Goal: Transaction & Acquisition: Book appointment/travel/reservation

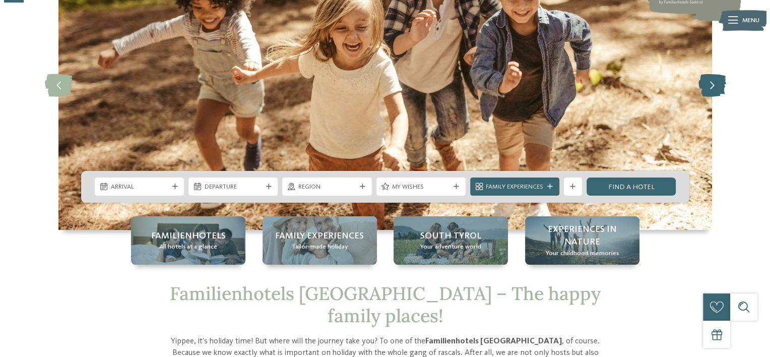
scroll to position [107, 0]
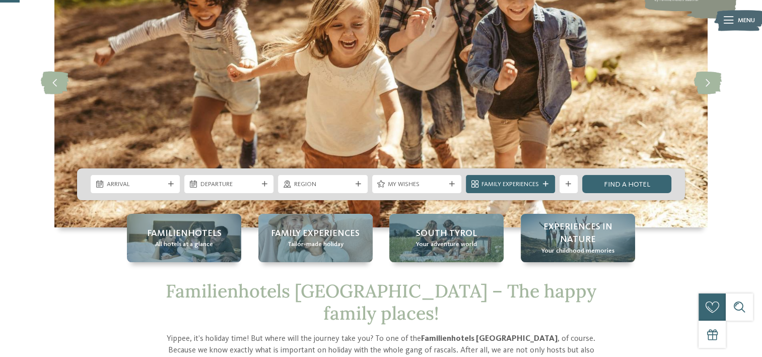
click at [728, 22] on icon at bounding box center [729, 20] width 10 height 7
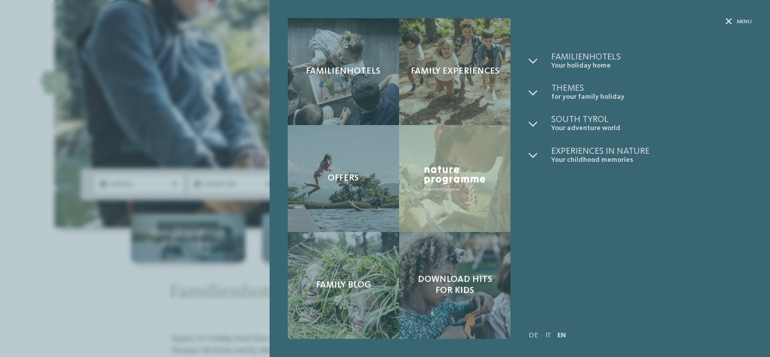
click at [563, 82] on ul "Familienhotels Your holiday home" at bounding box center [640, 108] width 223 height 112
click at [554, 90] on span "Themes" at bounding box center [651, 88] width 201 height 9
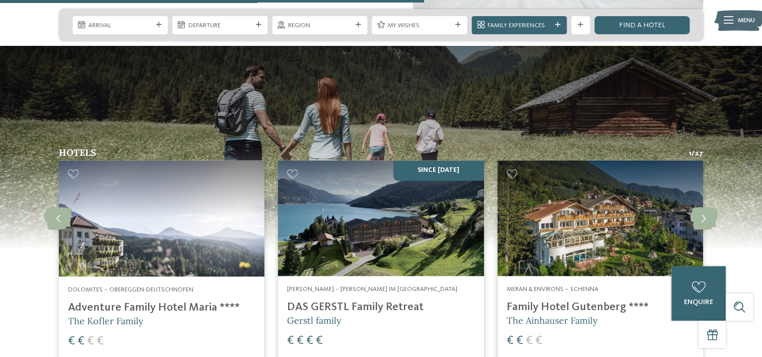
scroll to position [1624, 0]
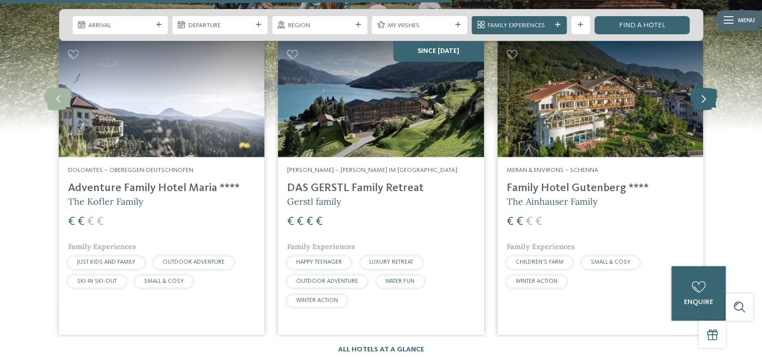
click at [706, 87] on icon at bounding box center [704, 98] width 28 height 23
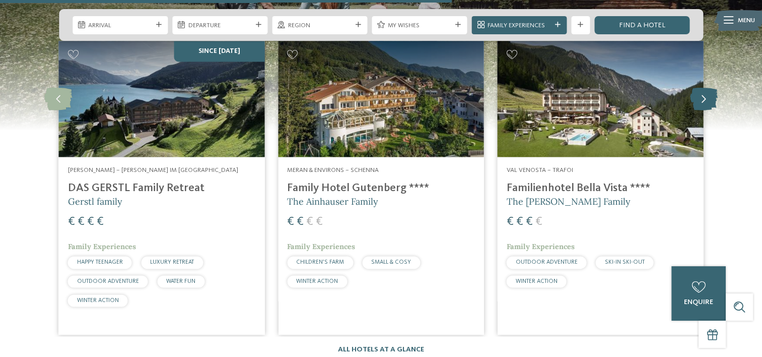
click at [706, 87] on icon at bounding box center [704, 98] width 28 height 23
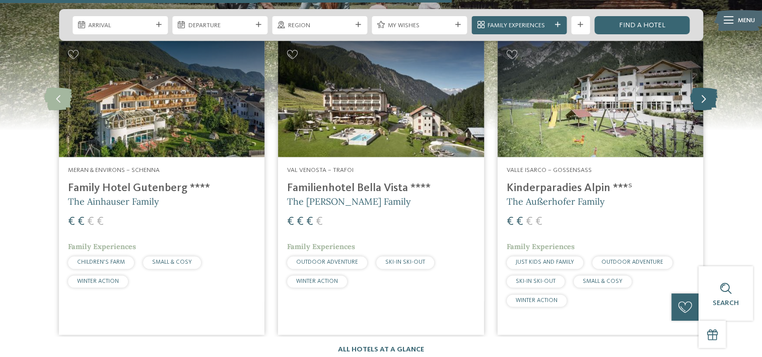
click at [706, 87] on icon at bounding box center [704, 98] width 28 height 23
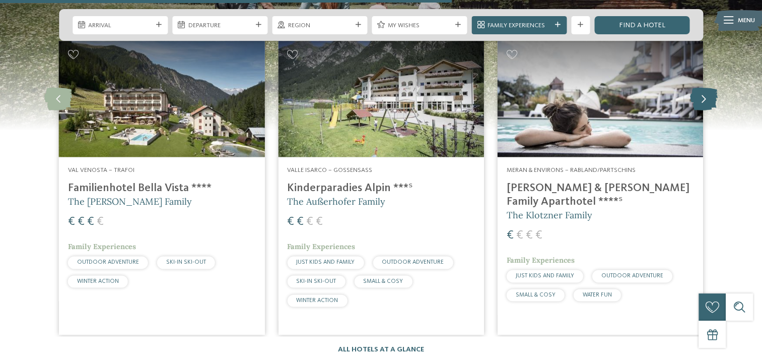
click at [706, 87] on icon at bounding box center [704, 98] width 28 height 23
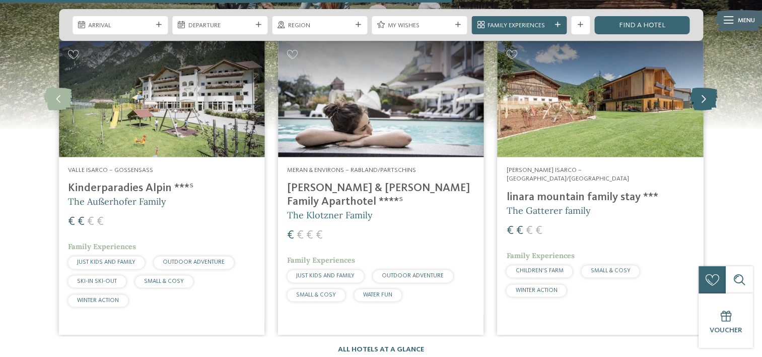
click at [706, 87] on icon at bounding box center [704, 98] width 28 height 23
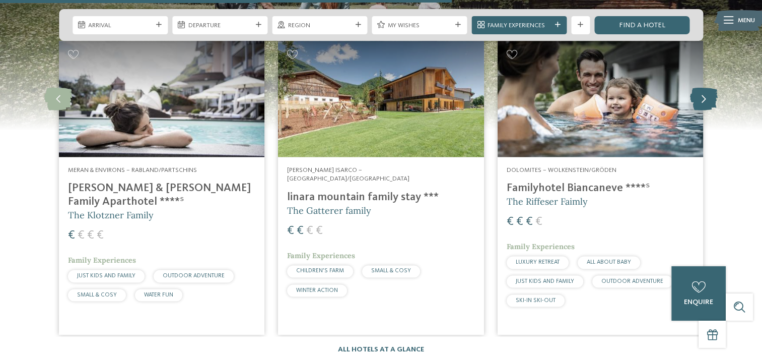
click at [706, 87] on icon at bounding box center [704, 98] width 28 height 23
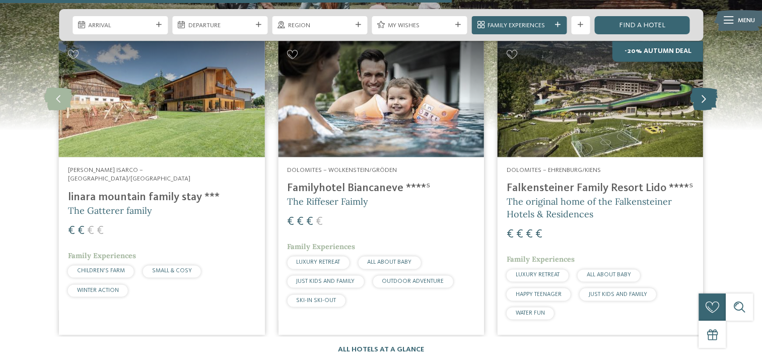
click at [706, 87] on icon at bounding box center [704, 98] width 28 height 23
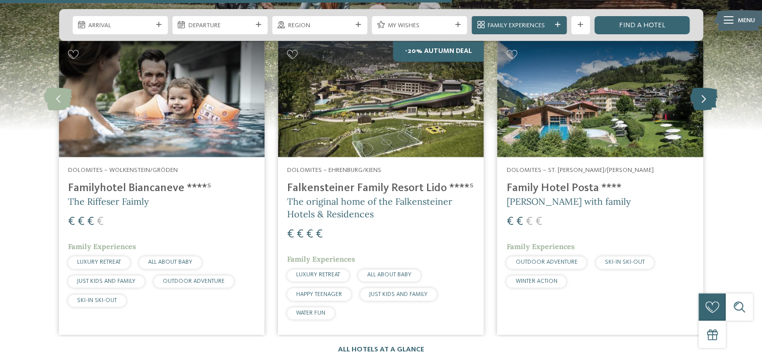
click at [706, 87] on icon at bounding box center [704, 98] width 28 height 23
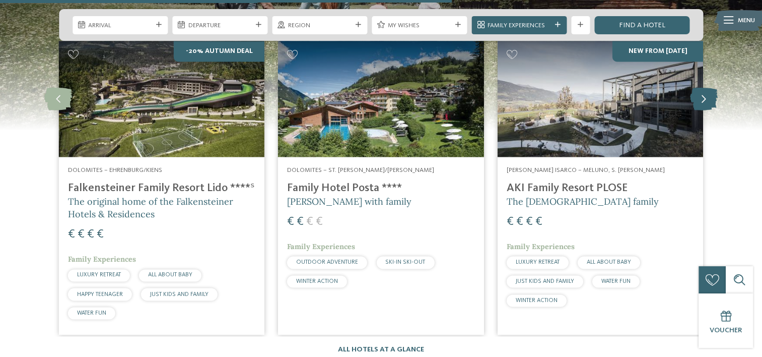
click at [706, 87] on icon at bounding box center [704, 98] width 28 height 23
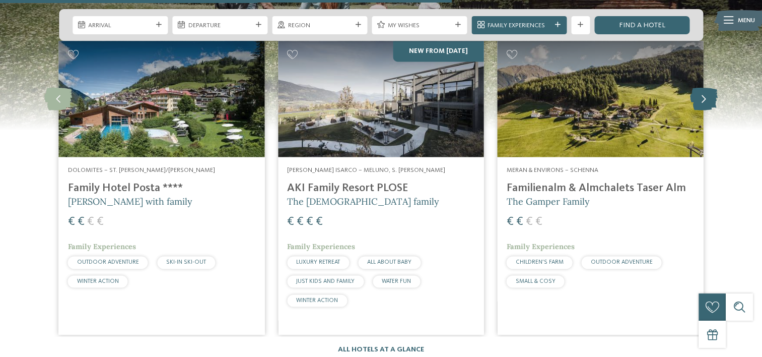
click at [699, 87] on icon at bounding box center [704, 98] width 28 height 23
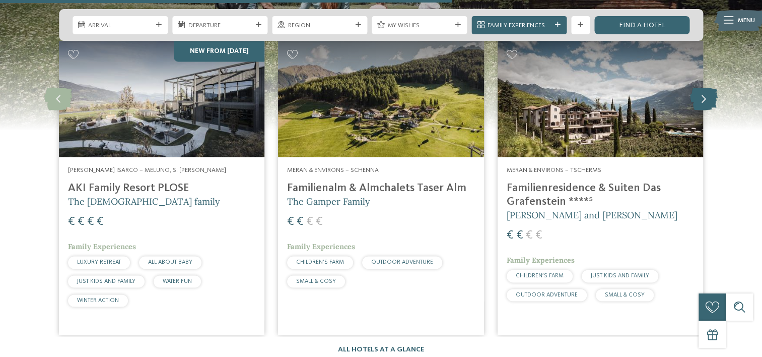
click at [699, 87] on icon at bounding box center [704, 98] width 28 height 23
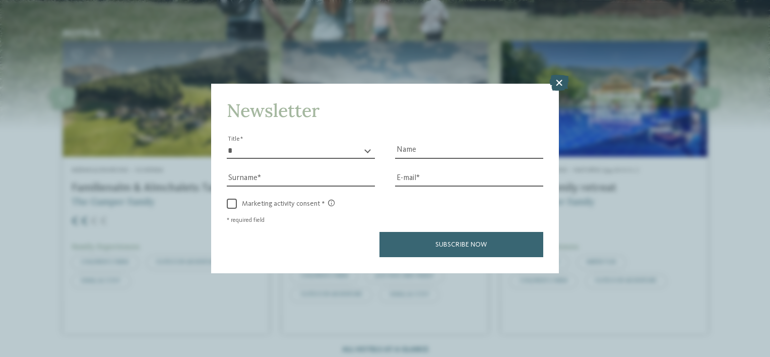
click at [556, 84] on icon at bounding box center [559, 83] width 20 height 16
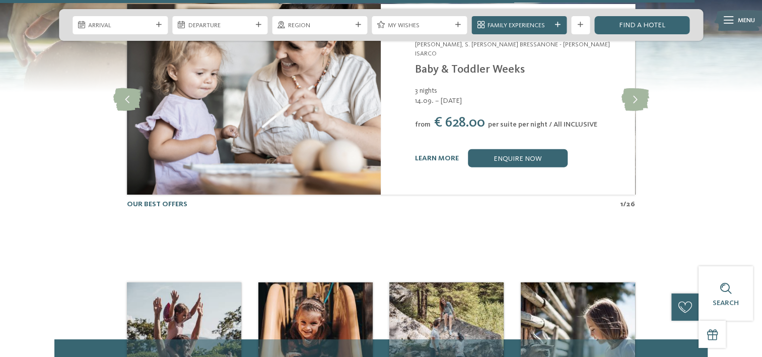
scroll to position [2438, 0]
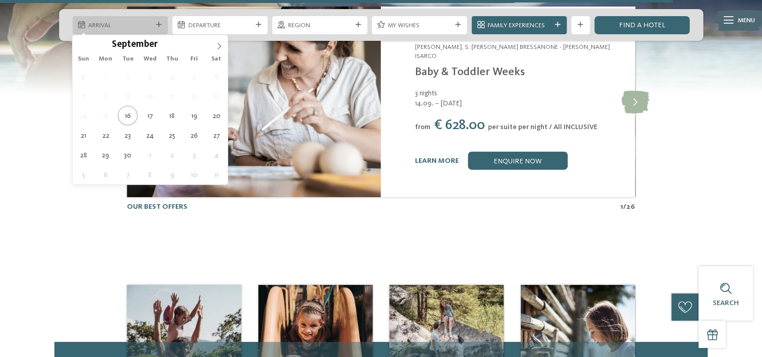
click at [129, 28] on span "Arrival" at bounding box center [119, 25] width 63 height 9
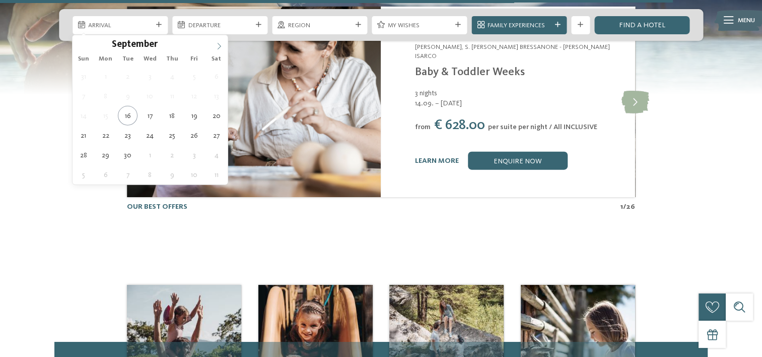
click at [221, 43] on icon at bounding box center [219, 46] width 7 height 7
type div "25.10.2025"
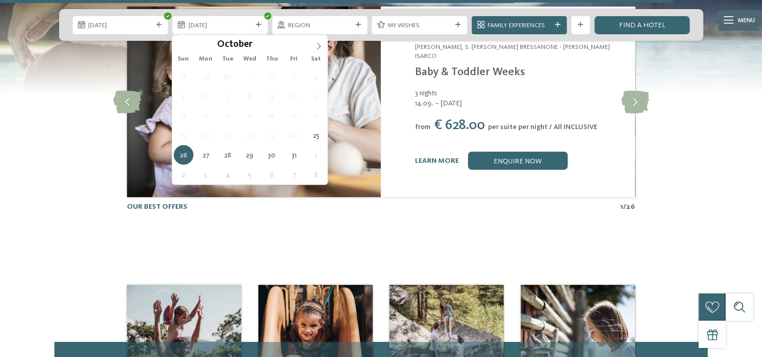
type div "01.11.2025"
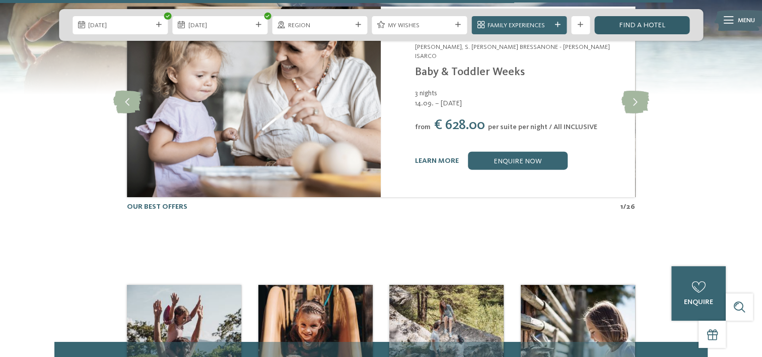
click at [646, 26] on link "Find a hotel" at bounding box center [642, 25] width 95 height 18
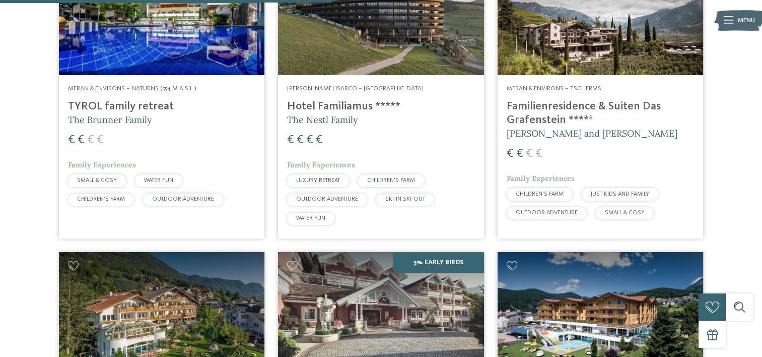
scroll to position [980, 0]
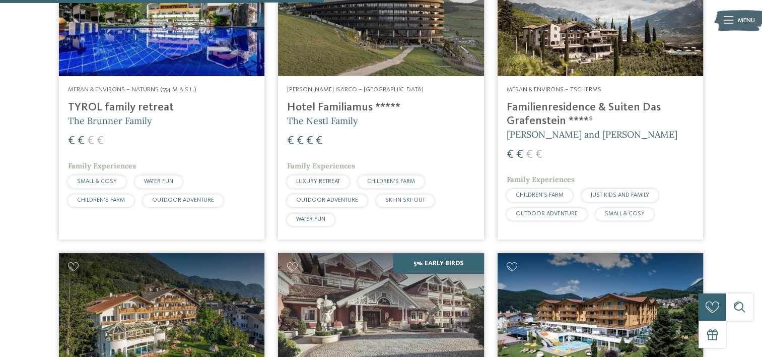
click at [593, 11] on img at bounding box center [601, 18] width 206 height 116
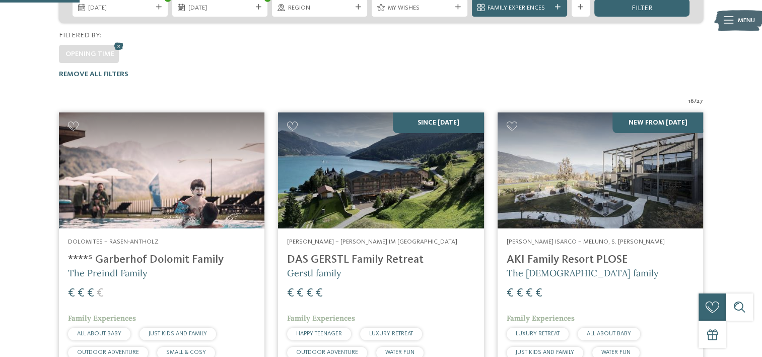
scroll to position [241, 0]
click at [139, 167] on img at bounding box center [162, 171] width 206 height 116
click at [110, 172] on img at bounding box center [162, 171] width 206 height 116
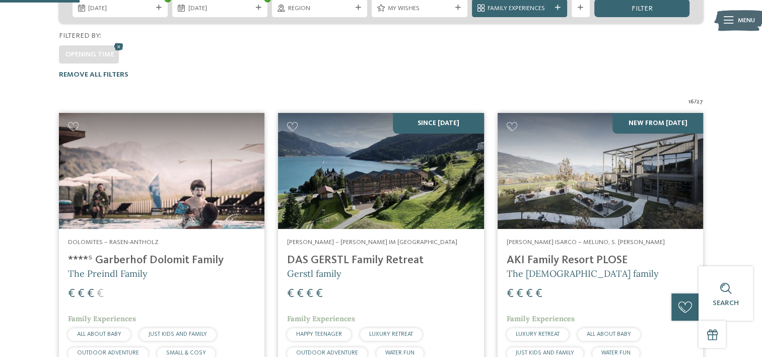
click at [144, 173] on img at bounding box center [162, 171] width 206 height 116
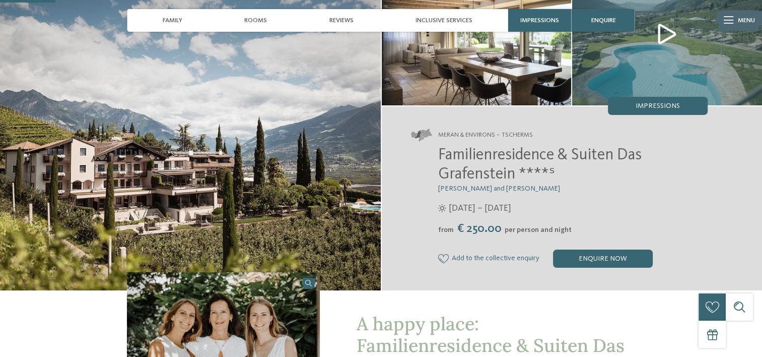
scroll to position [230, 0]
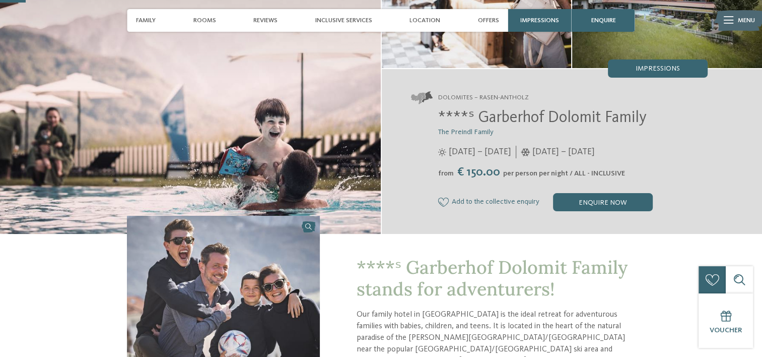
scroll to position [119, 0]
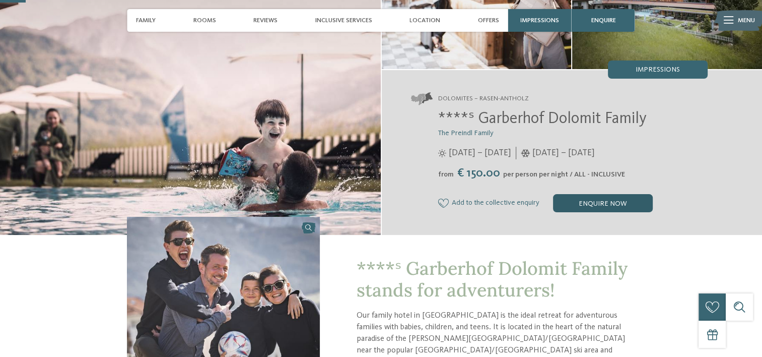
click at [599, 204] on div "enquire now" at bounding box center [603, 203] width 100 height 18
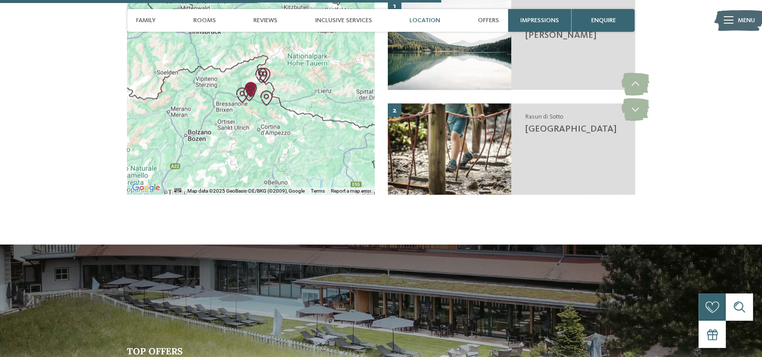
scroll to position [2048, 0]
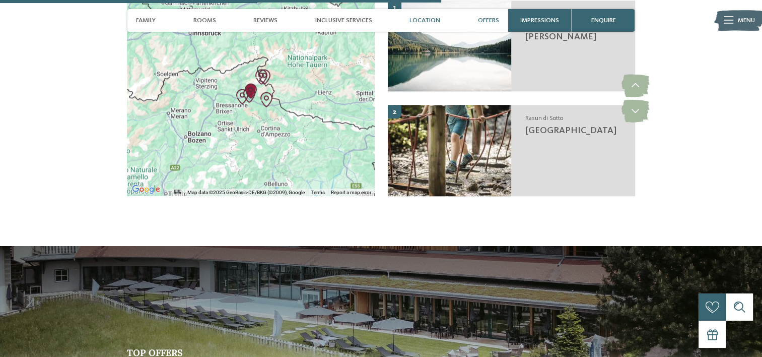
click at [492, 19] on span "Offers" at bounding box center [488, 21] width 21 height 8
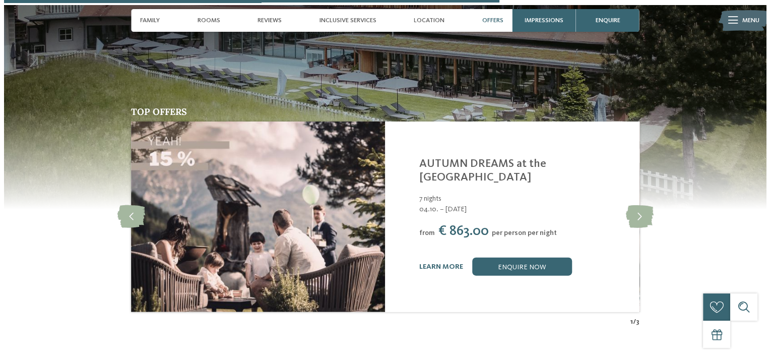
scroll to position [2298, 0]
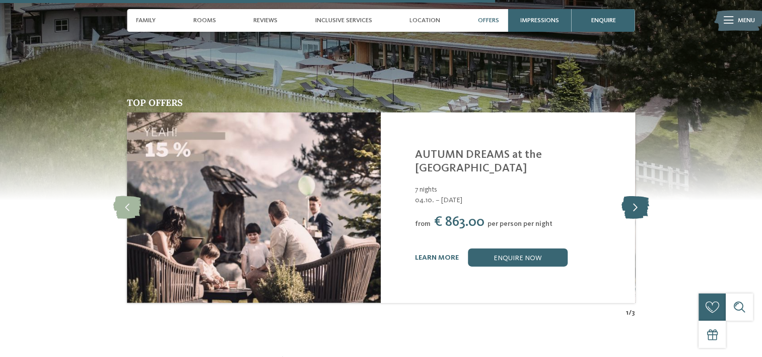
click at [637, 196] on icon at bounding box center [635, 207] width 28 height 23
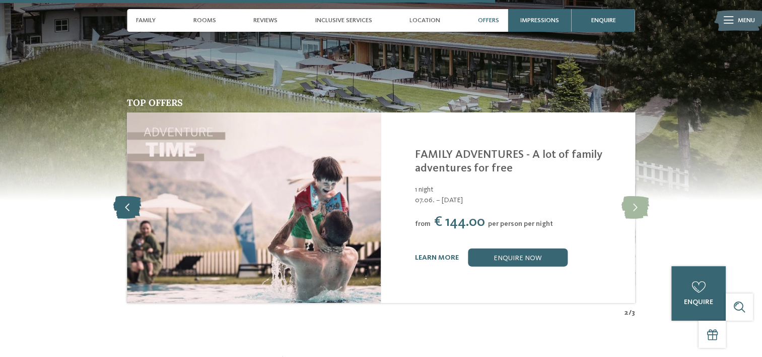
click at [129, 196] on icon at bounding box center [127, 207] width 28 height 23
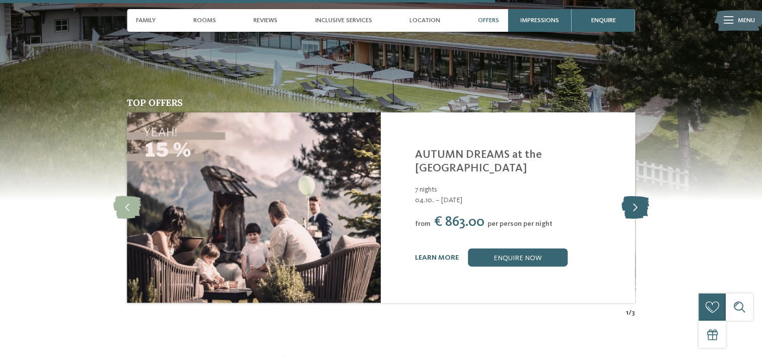
click at [631, 196] on icon at bounding box center [635, 207] width 28 height 23
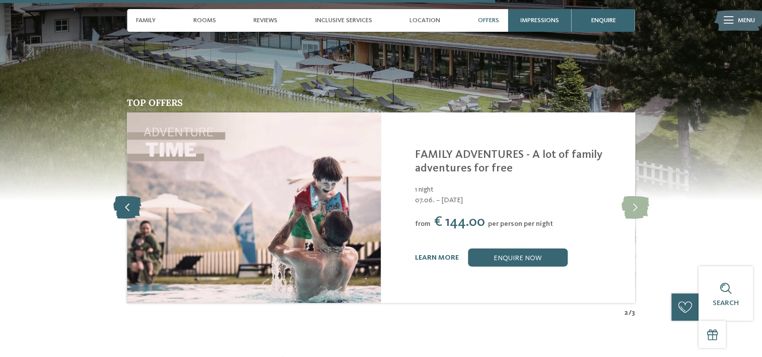
click at [123, 196] on icon at bounding box center [127, 207] width 28 height 23
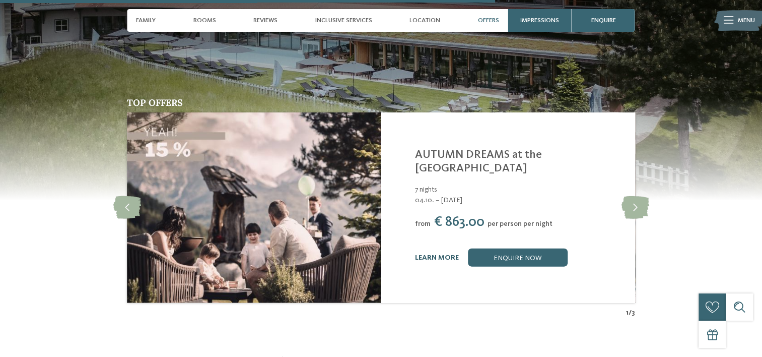
click at [440, 254] on link "learn more" at bounding box center [437, 257] width 44 height 7
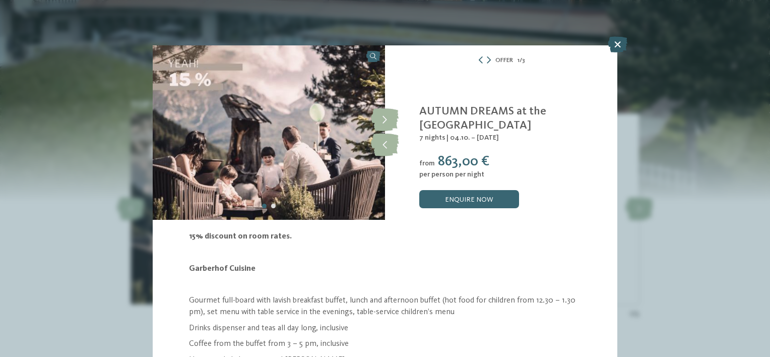
click at [617, 42] on icon at bounding box center [618, 44] width 20 height 16
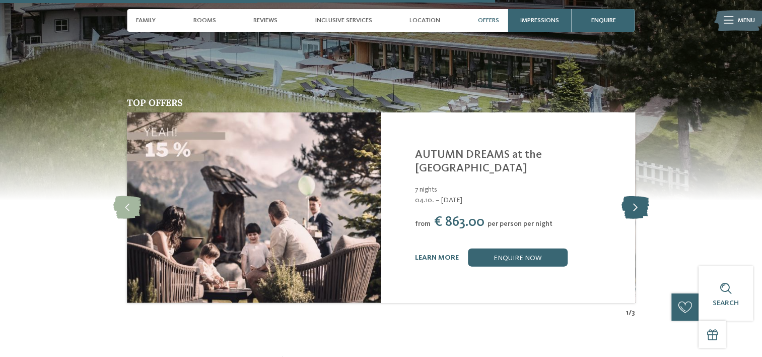
click at [637, 196] on icon at bounding box center [635, 207] width 28 height 23
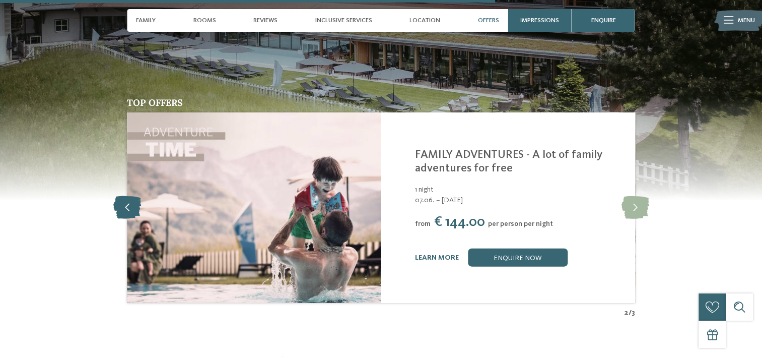
click at [125, 196] on icon at bounding box center [127, 207] width 28 height 23
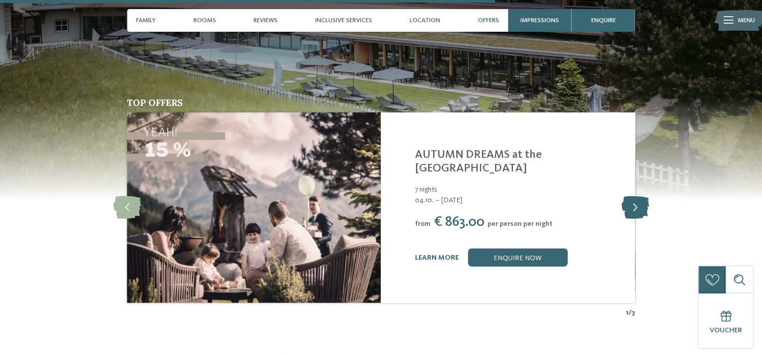
click at [635, 196] on icon at bounding box center [635, 207] width 28 height 23
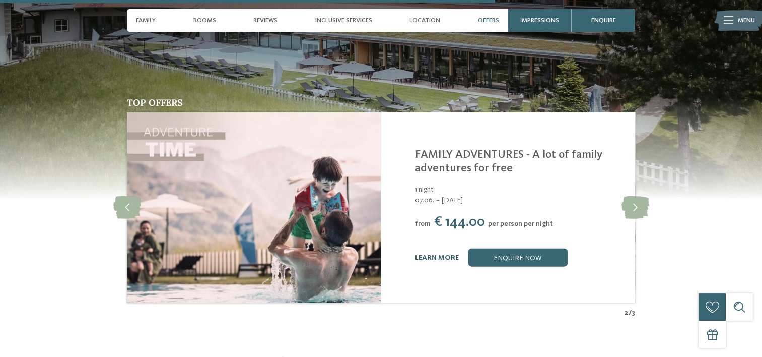
click at [435, 254] on link "learn more" at bounding box center [437, 257] width 44 height 7
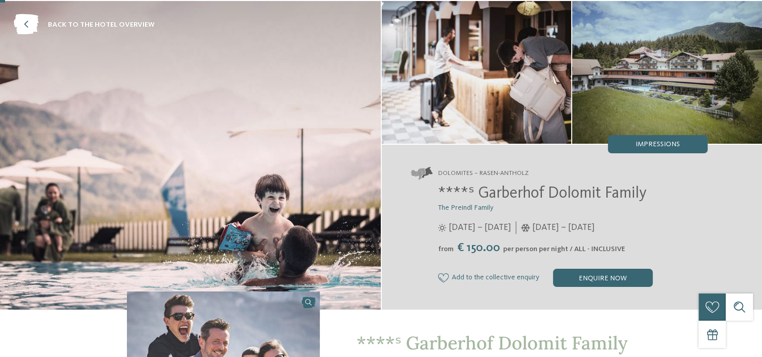
scroll to position [4, 0]
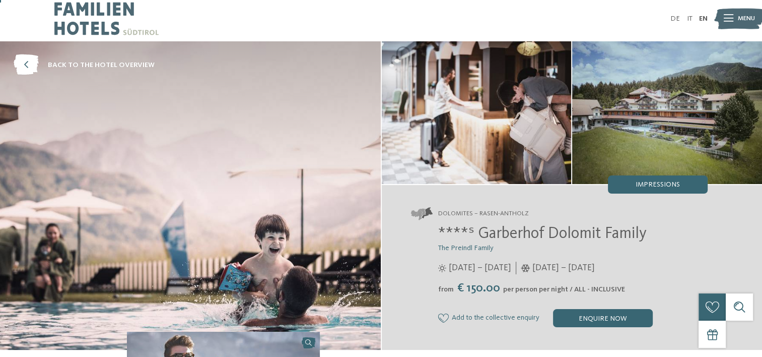
click at [732, 18] on icon at bounding box center [729, 18] width 10 height 7
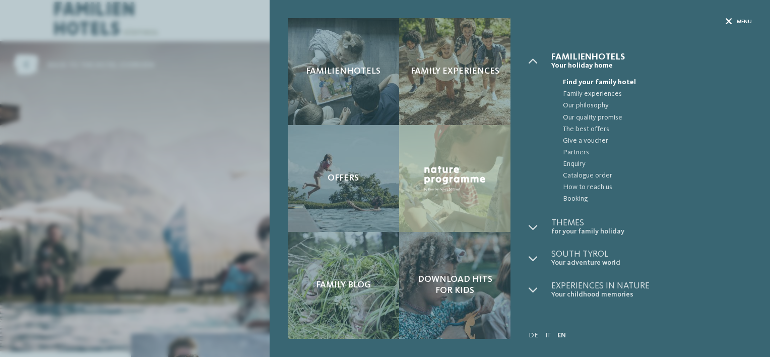
click at [730, 20] on icon at bounding box center [729, 22] width 7 height 7
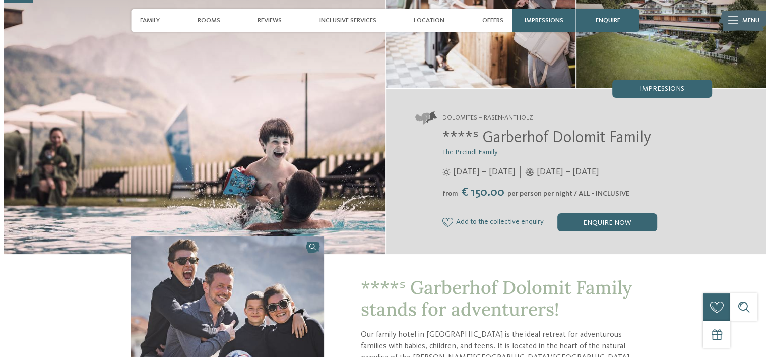
scroll to position [84, 0]
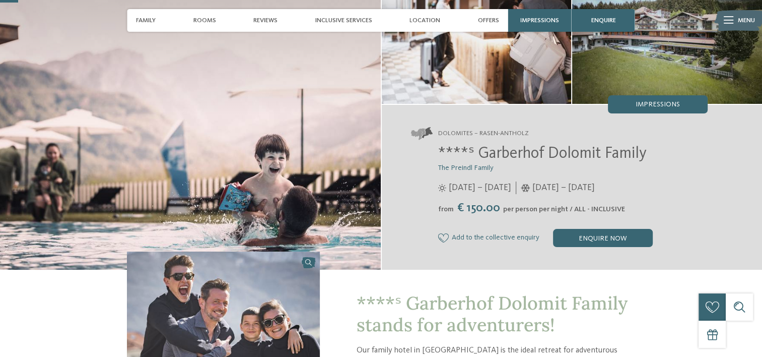
click at [728, 20] on icon at bounding box center [729, 20] width 10 height 7
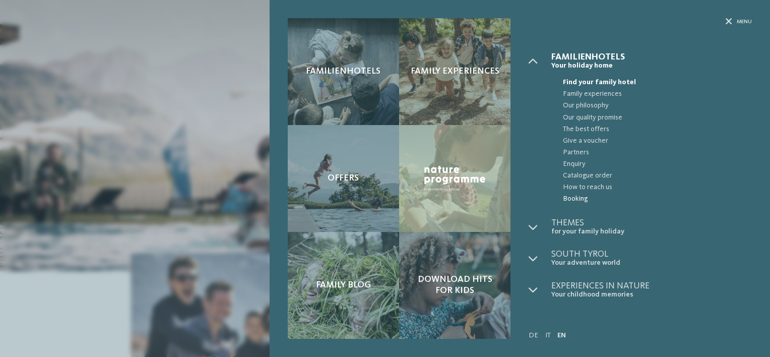
click at [572, 200] on span "Booking" at bounding box center [657, 199] width 189 height 12
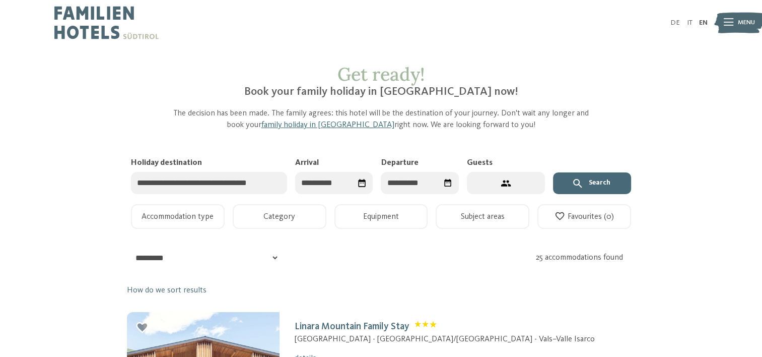
click at [244, 184] on input "Holiday destination" at bounding box center [209, 183] width 156 height 23
click at [362, 185] on icon "Select date" at bounding box center [362, 183] width 10 height 10
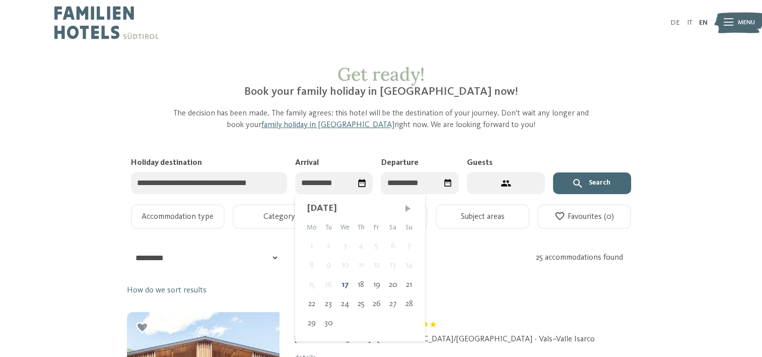
click at [407, 213] on span "Next month" at bounding box center [408, 208] width 10 height 10
click at [395, 302] on div "25" at bounding box center [393, 303] width 15 height 19
type input "**********"
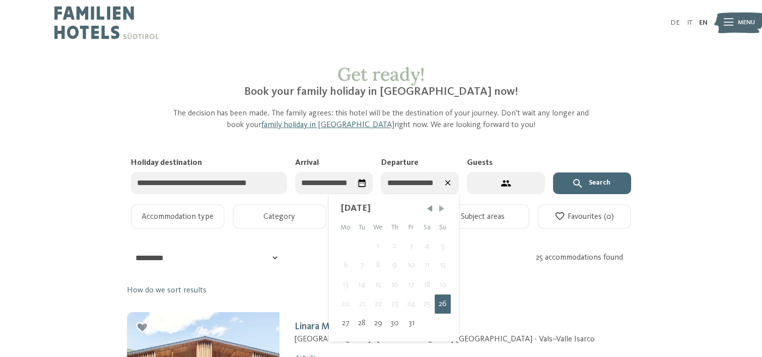
click at [439, 208] on span "Next month" at bounding box center [442, 208] width 10 height 10
click at [425, 246] on div "1" at bounding box center [426, 245] width 16 height 19
type input "**********"
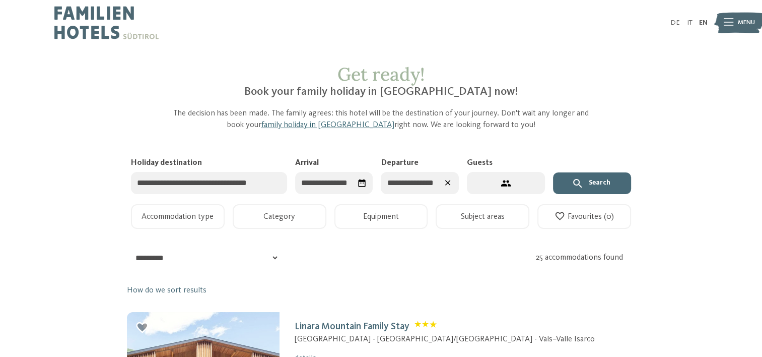
click at [533, 183] on button "2 guests – 1 room" at bounding box center [506, 183] width 78 height 23
select select "*"
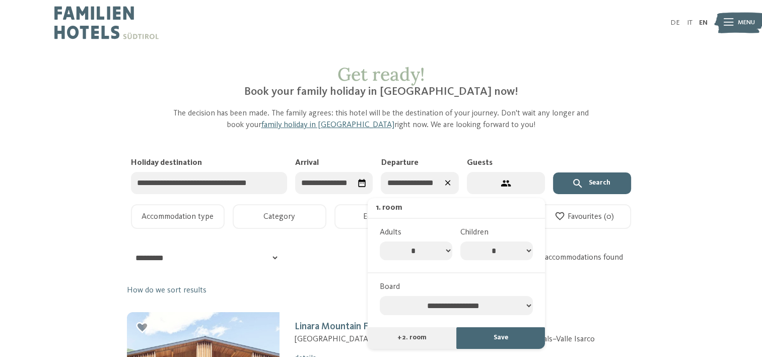
click at [533, 246] on select "* * * * * * * *" at bounding box center [497, 250] width 73 height 19
select select "*"
click at [461, 241] on select "* * * * * * * *" at bounding box center [497, 250] width 73 height 19
select select "*"
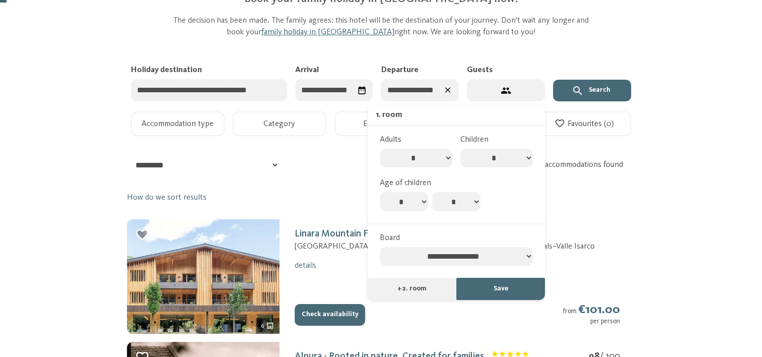
scroll to position [95, 0]
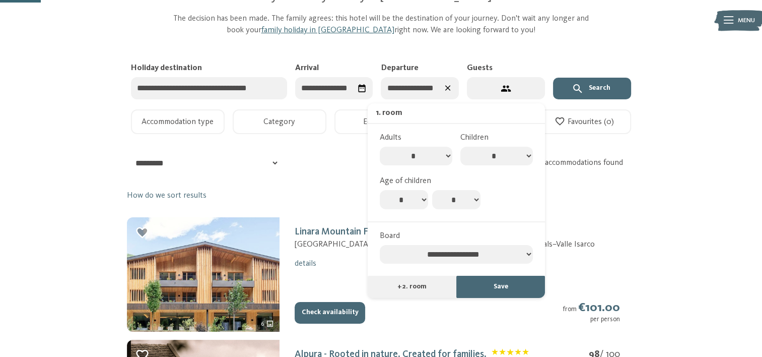
click at [398, 204] on select "* * * * * * * * * * ** ** ** ** ** ** ** **" at bounding box center [404, 199] width 48 height 19
select select "*"
click at [380, 190] on select "* * * * * * * * * * ** ** ** ** ** ** ** **" at bounding box center [404, 199] width 48 height 19
click at [454, 202] on select "* * * * * * * * * * ** ** ** ** ** ** ** **" at bounding box center [456, 199] width 48 height 19
select select "*"
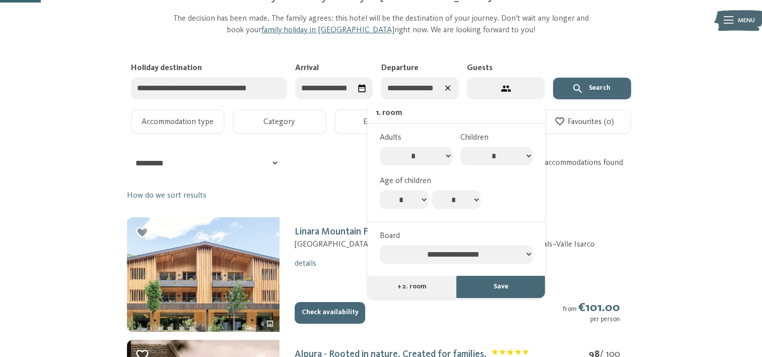
click at [432, 190] on select "* * * * * * * * * * ** ** ** ** ** ** ** **" at bounding box center [456, 199] width 48 height 19
click at [496, 255] on select "**********" at bounding box center [456, 254] width 153 height 19
select select "**********"
click at [380, 245] on select "**********" at bounding box center [456, 254] width 153 height 19
click at [486, 292] on button "Save" at bounding box center [500, 287] width 89 height 22
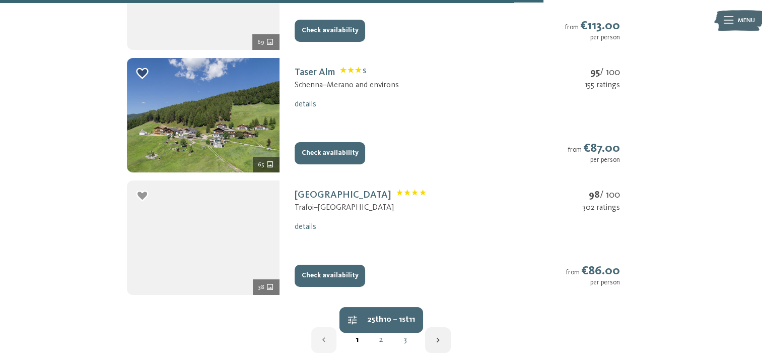
scroll to position [1272, 0]
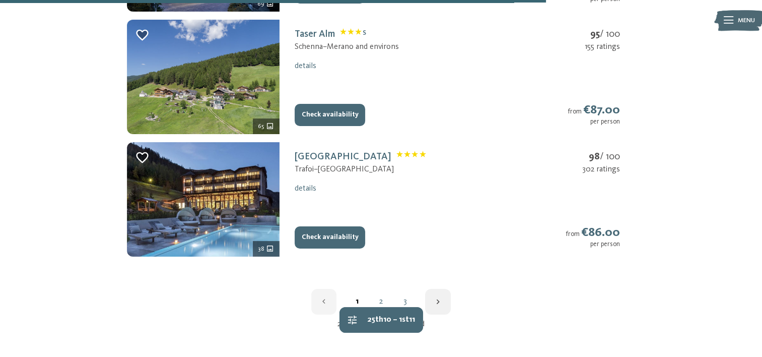
click at [383, 299] on link "2" at bounding box center [381, 301] width 24 height 8
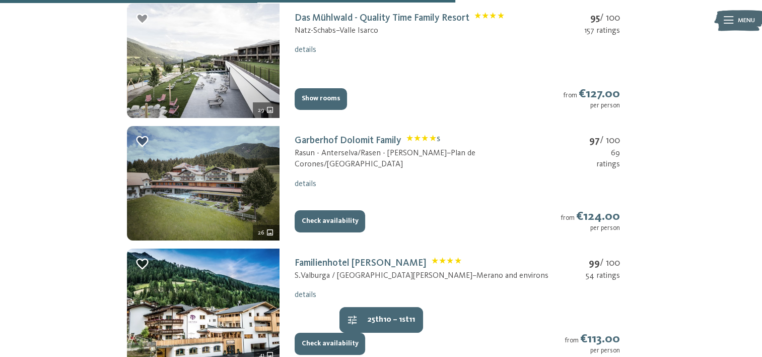
scroll to position [1061, 0]
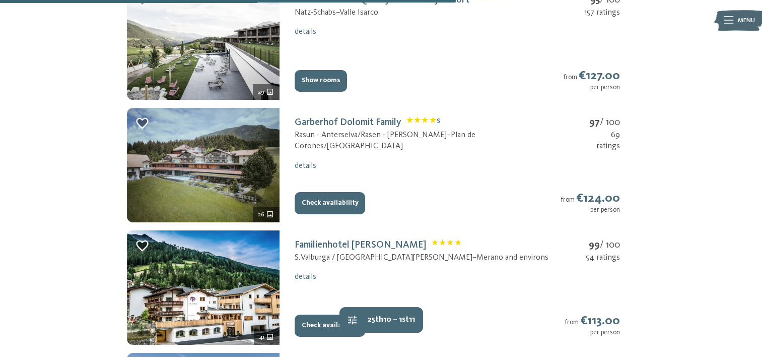
click at [330, 205] on button "Check availability" at bounding box center [330, 203] width 71 height 22
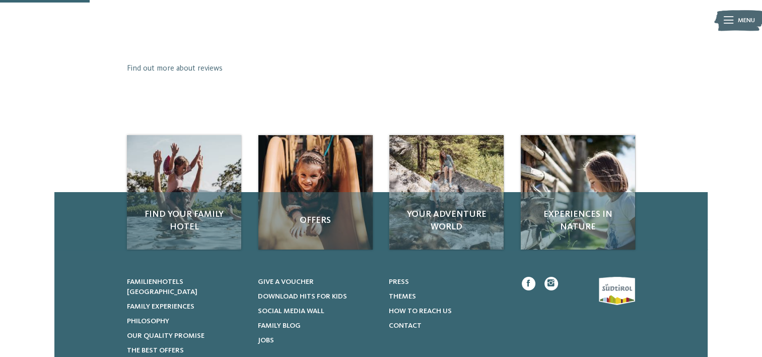
scroll to position [149, 0]
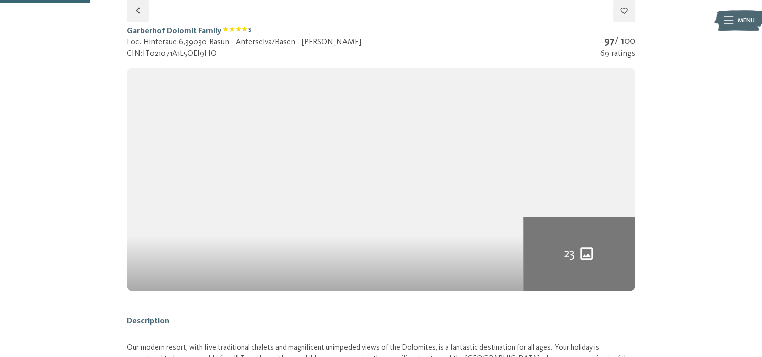
select select "*"
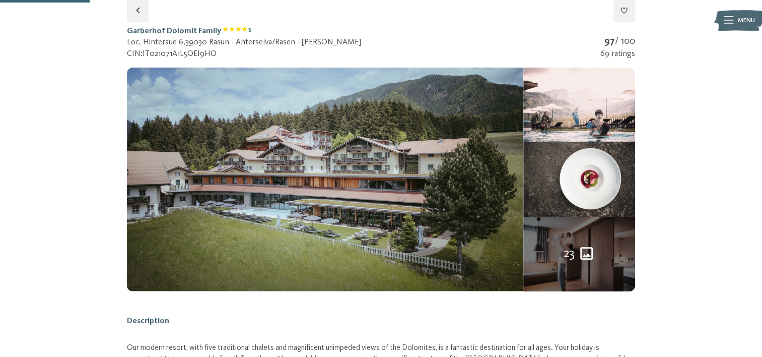
select select "*"
select select "**********"
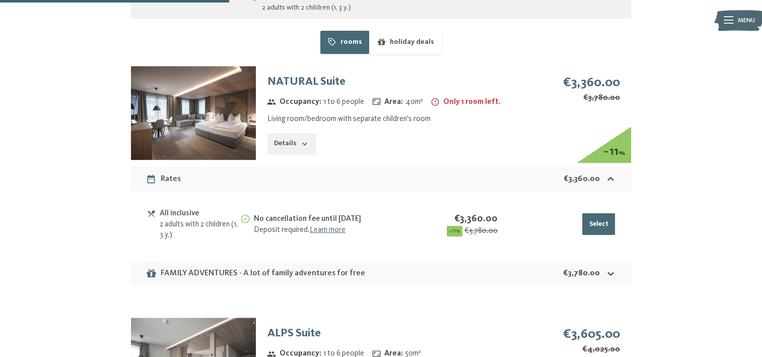
scroll to position [672, 0]
click at [493, 230] on s "€3,780.00" at bounding box center [481, 230] width 33 height 11
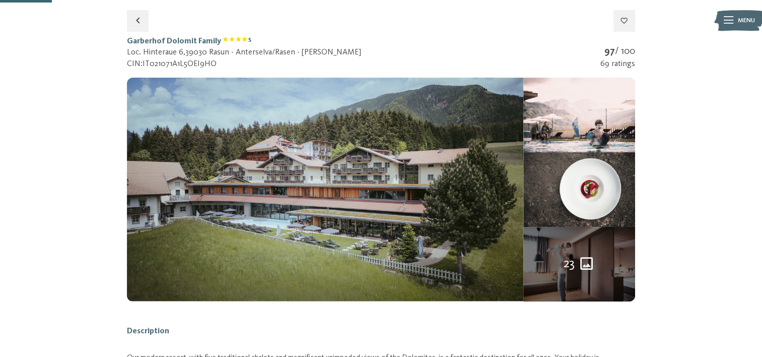
scroll to position [139, 0]
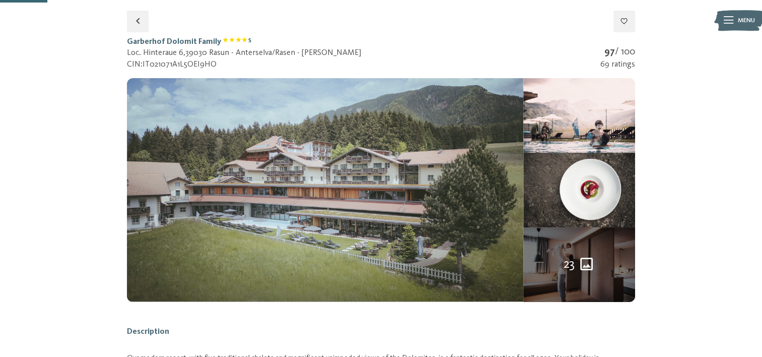
click at [312, 157] on img at bounding box center [325, 189] width 397 height 223
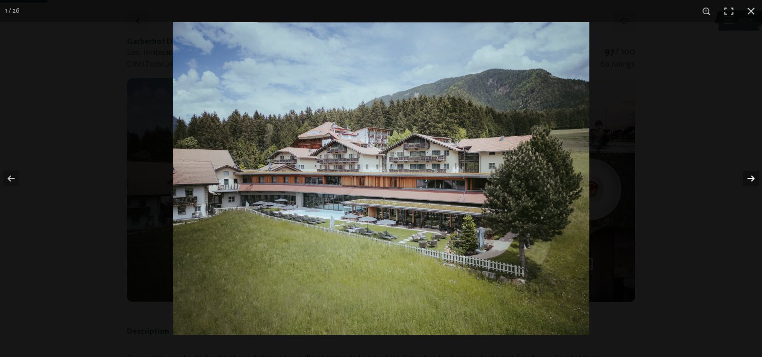
click at [749, 175] on button "button" at bounding box center [744, 178] width 35 height 50
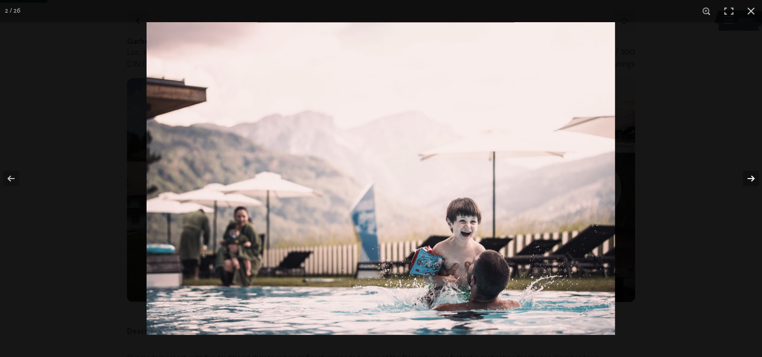
click at [749, 175] on button "button" at bounding box center [744, 178] width 35 height 50
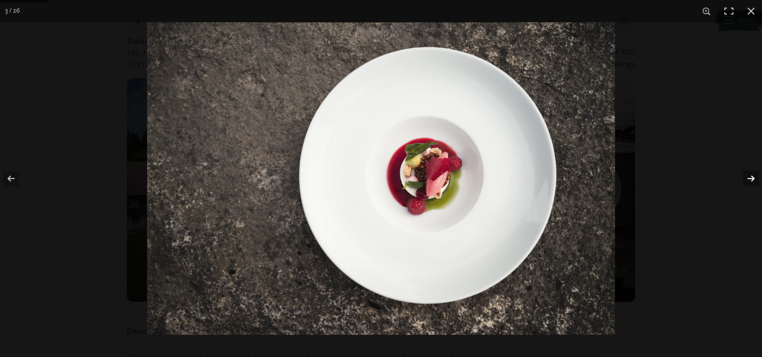
click at [749, 175] on button "button" at bounding box center [744, 178] width 35 height 50
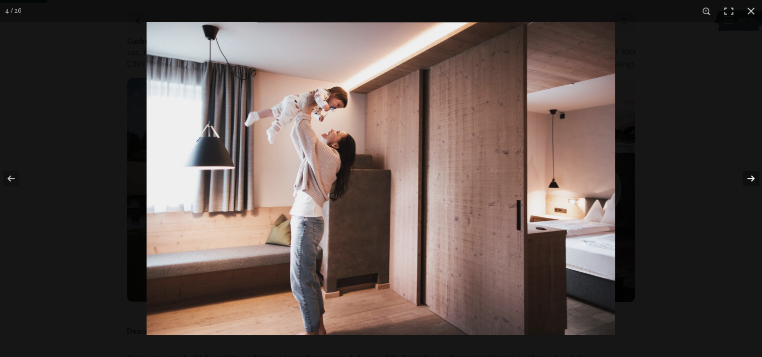
click at [749, 175] on button "button" at bounding box center [744, 178] width 35 height 50
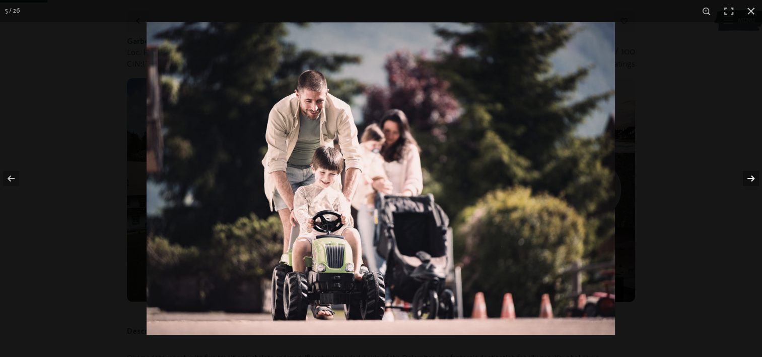
click at [749, 175] on button "button" at bounding box center [744, 178] width 35 height 50
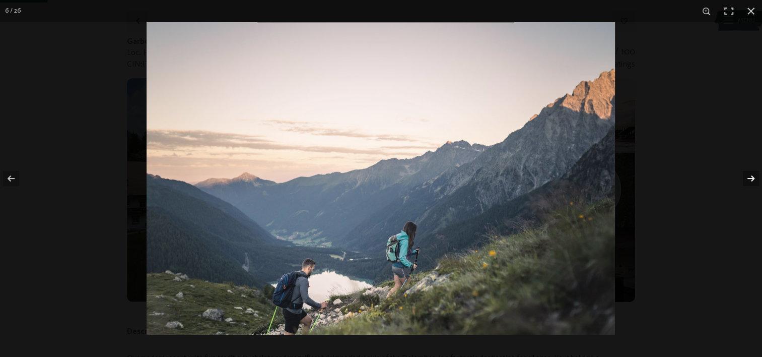
click at [749, 175] on button "button" at bounding box center [744, 178] width 35 height 50
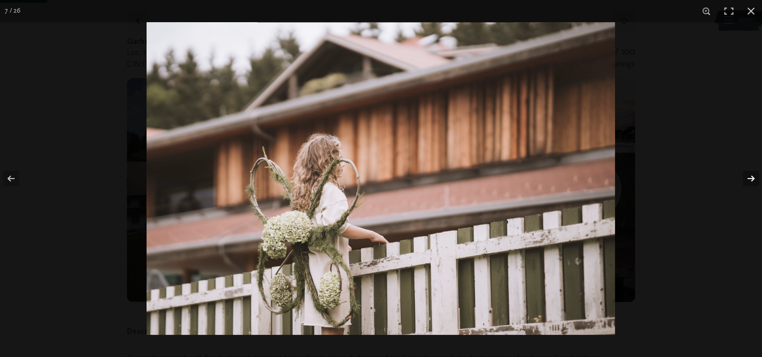
click at [749, 175] on button "button" at bounding box center [744, 178] width 35 height 50
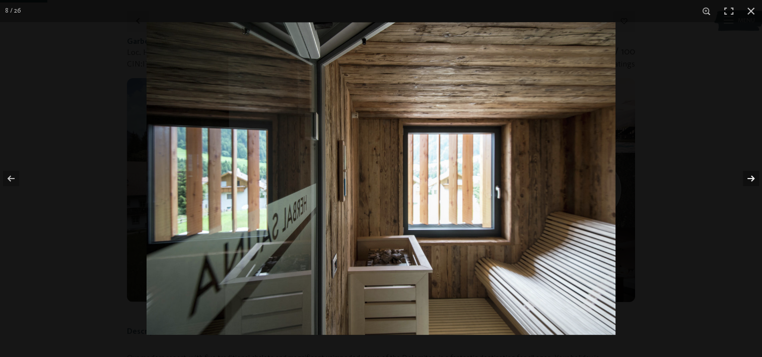
click at [749, 175] on button "button" at bounding box center [744, 178] width 35 height 50
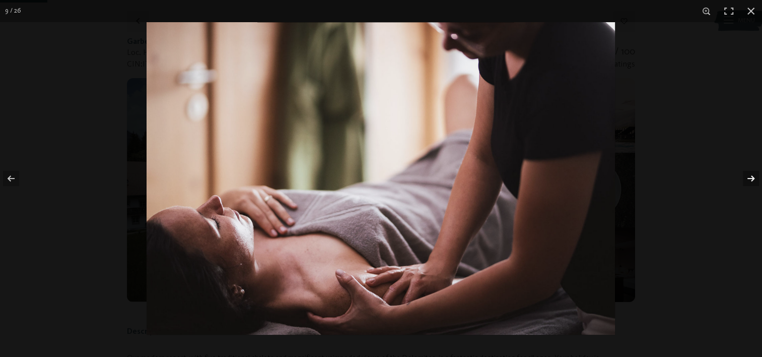
click at [749, 175] on button "button" at bounding box center [744, 178] width 35 height 50
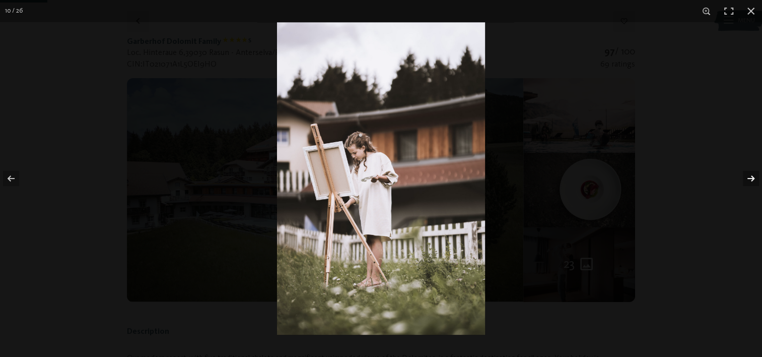
click at [749, 175] on button "button" at bounding box center [744, 178] width 35 height 50
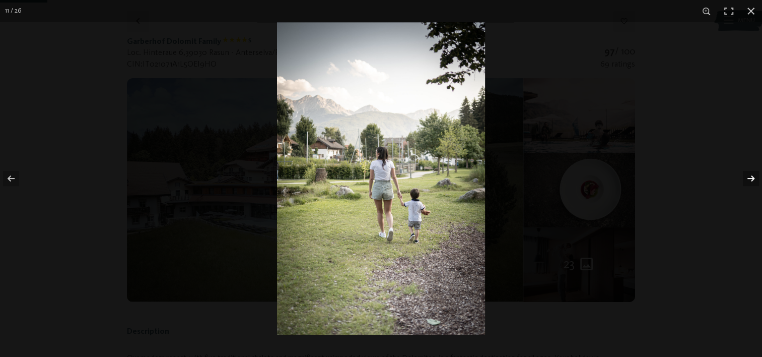
click at [749, 175] on button "button" at bounding box center [744, 178] width 35 height 50
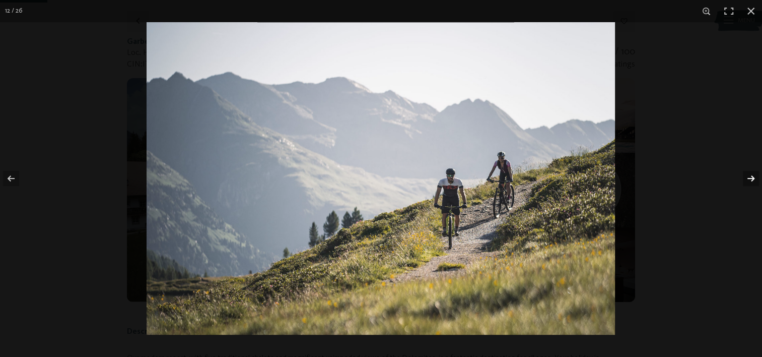
click at [749, 175] on button "button" at bounding box center [744, 178] width 35 height 50
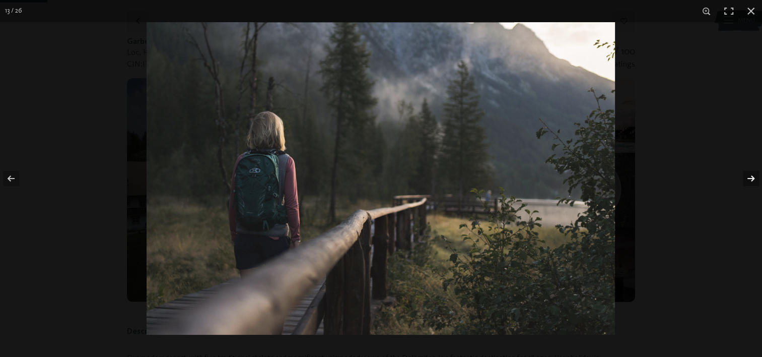
click at [749, 175] on button "button" at bounding box center [744, 178] width 35 height 50
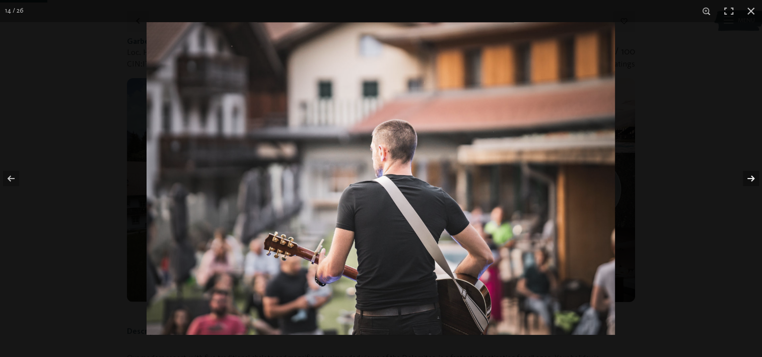
click at [749, 175] on button "button" at bounding box center [744, 178] width 35 height 50
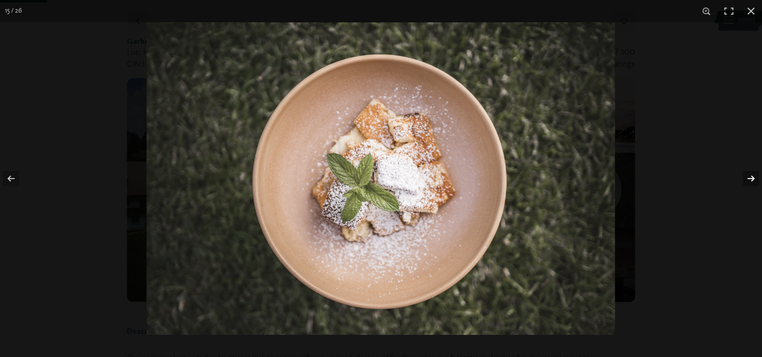
click at [749, 175] on button "button" at bounding box center [744, 178] width 35 height 50
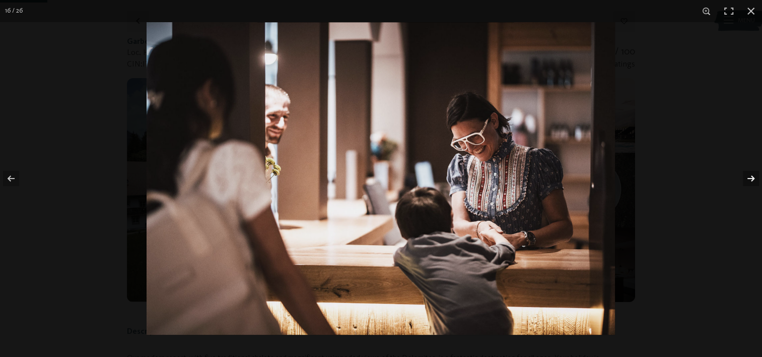
click at [749, 175] on button "button" at bounding box center [744, 178] width 35 height 50
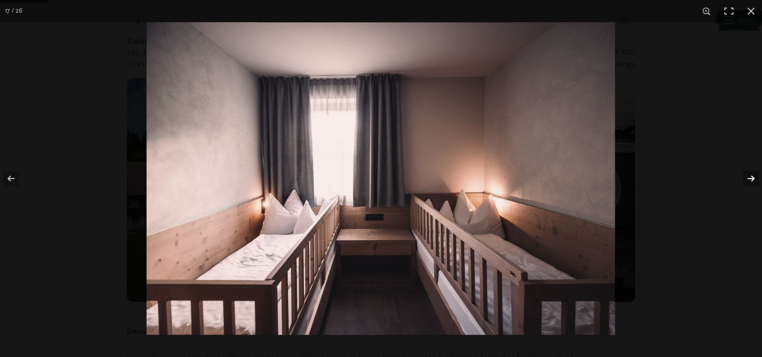
click at [749, 175] on button "button" at bounding box center [744, 178] width 35 height 50
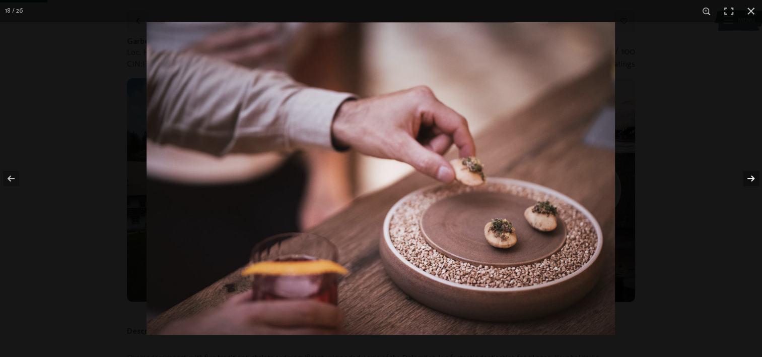
click at [749, 175] on button "button" at bounding box center [744, 178] width 35 height 50
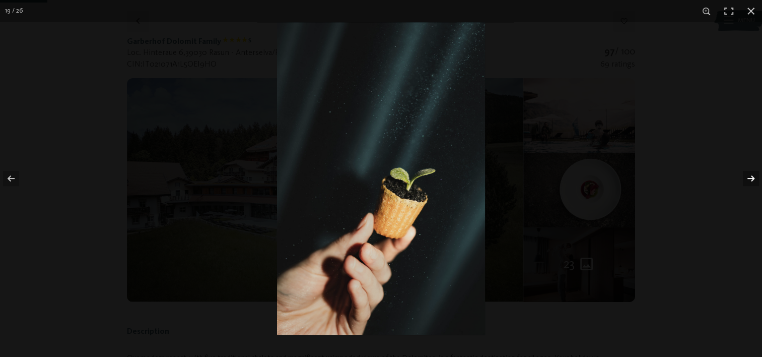
click at [749, 175] on button "button" at bounding box center [744, 178] width 35 height 50
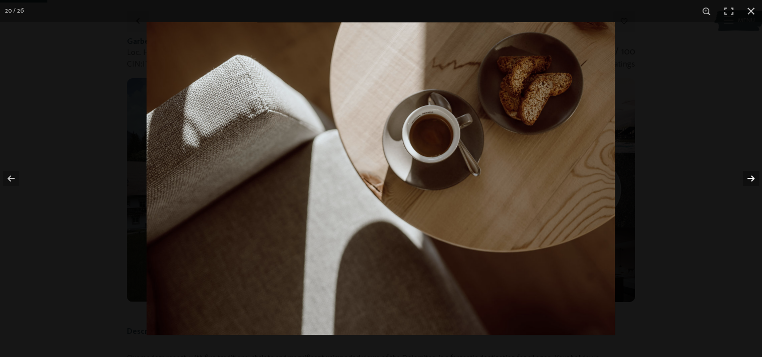
click at [749, 175] on button "button" at bounding box center [744, 178] width 35 height 50
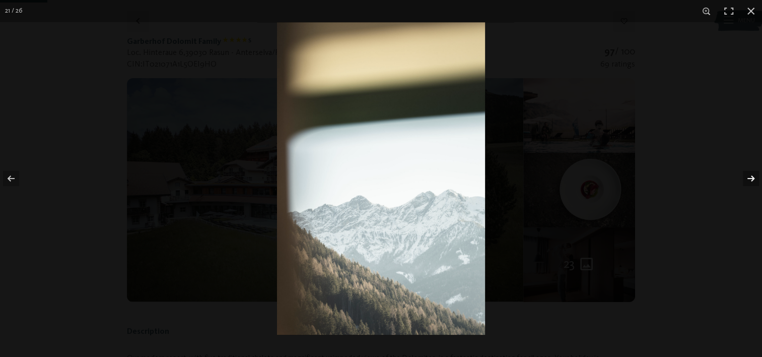
click at [749, 175] on button "button" at bounding box center [744, 178] width 35 height 50
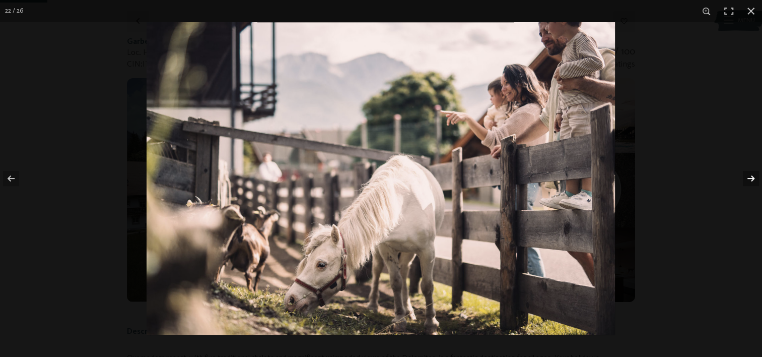
click at [749, 175] on button "button" at bounding box center [744, 178] width 35 height 50
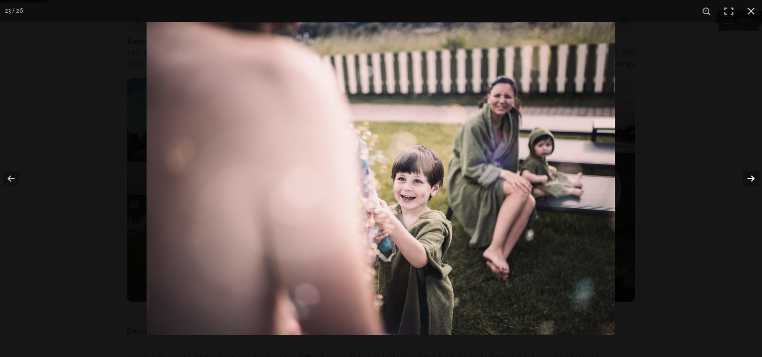
click at [749, 175] on button "button" at bounding box center [744, 178] width 35 height 50
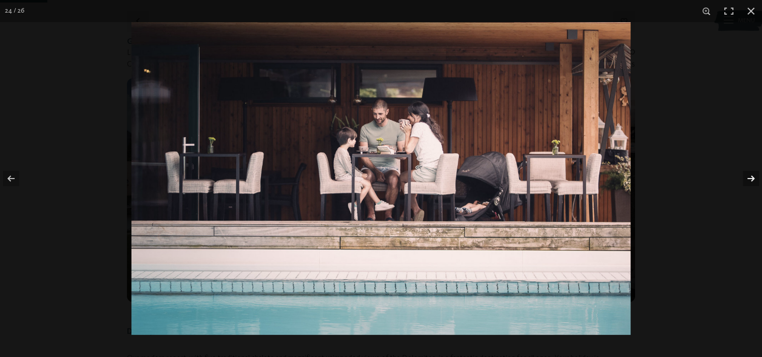
click at [749, 175] on button "button" at bounding box center [744, 178] width 35 height 50
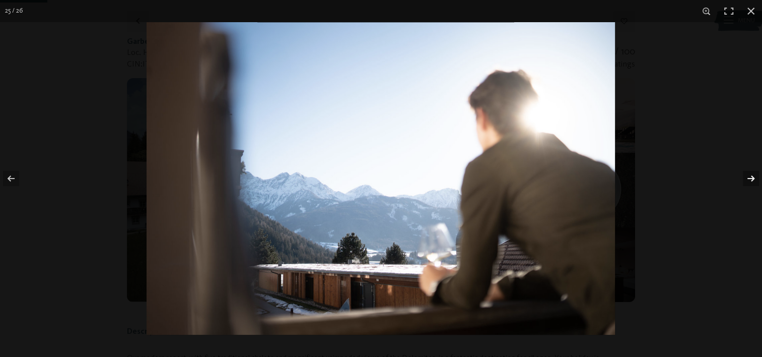
click at [749, 175] on button "button" at bounding box center [744, 178] width 35 height 50
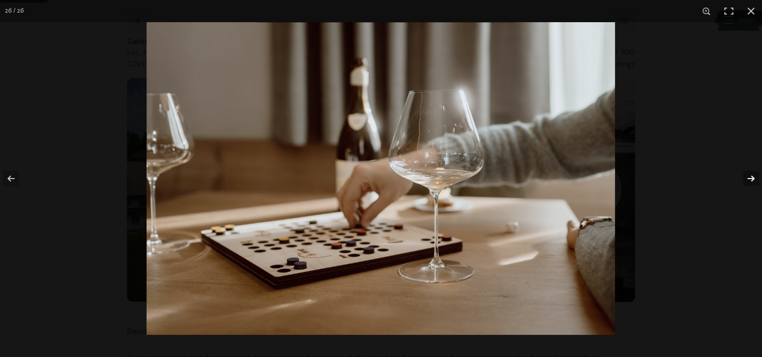
click at [749, 175] on button "button" at bounding box center [744, 178] width 35 height 50
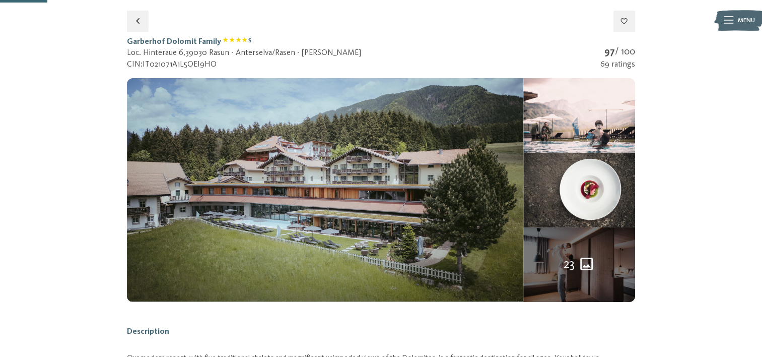
click at [0, 0] on div at bounding box center [0, 0] width 0 height 0
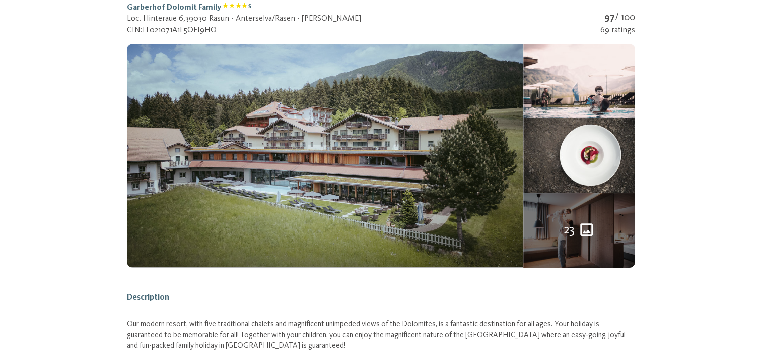
scroll to position [0, 0]
